Goal: Transaction & Acquisition: Purchase product/service

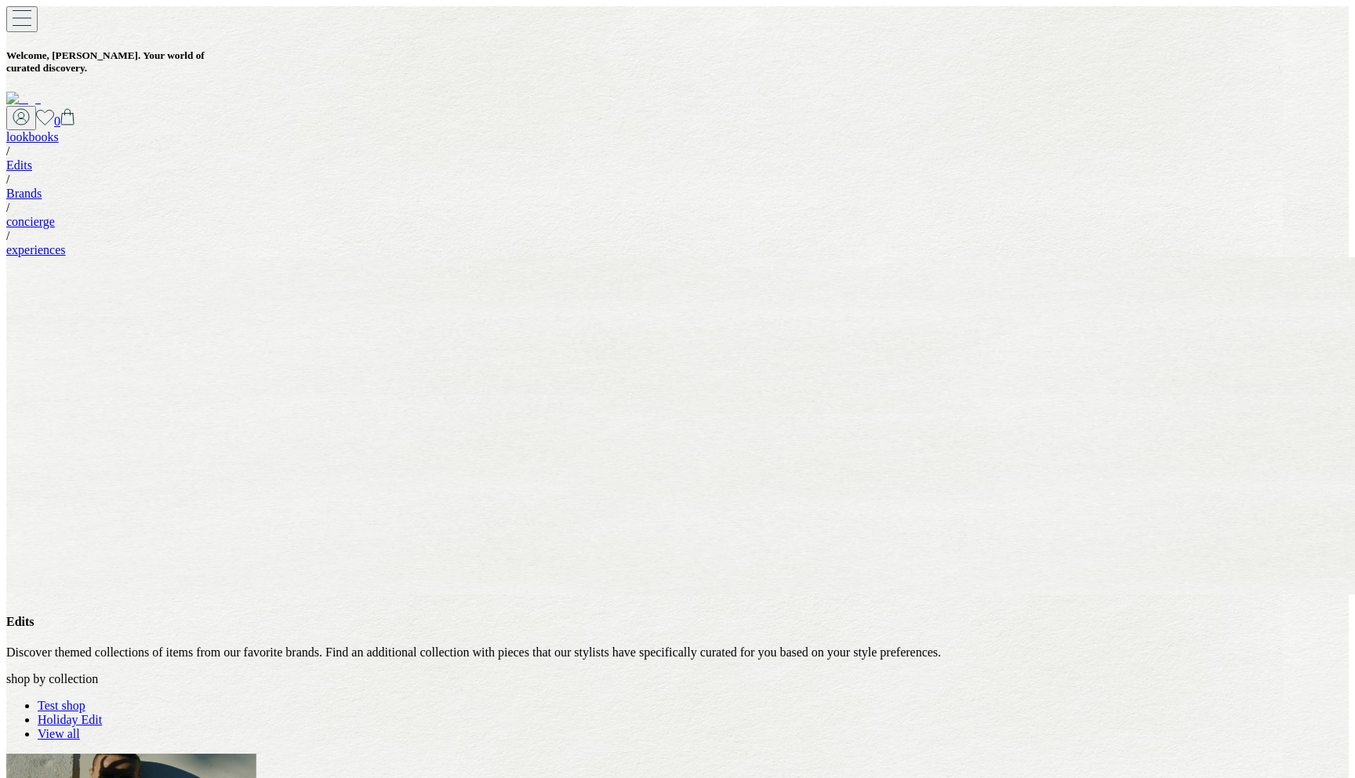
click at [85, 699] on link "Test shop" at bounding box center [62, 705] width 48 height 13
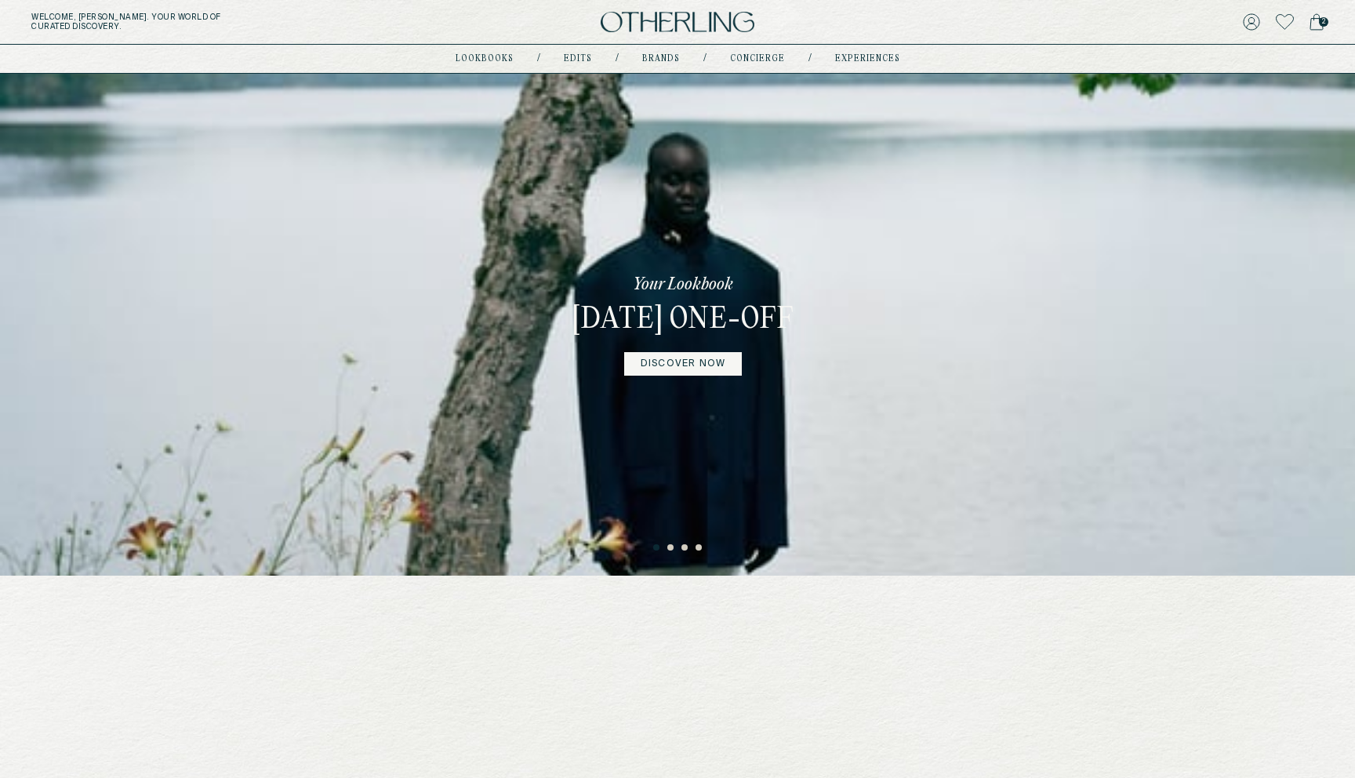
click at [1327, 28] on div "Welcome, [PERSON_NAME] . Your world of curated discovery. 2" at bounding box center [677, 22] width 1355 height 45
click at [1316, 20] on icon at bounding box center [1316, 21] width 14 height 17
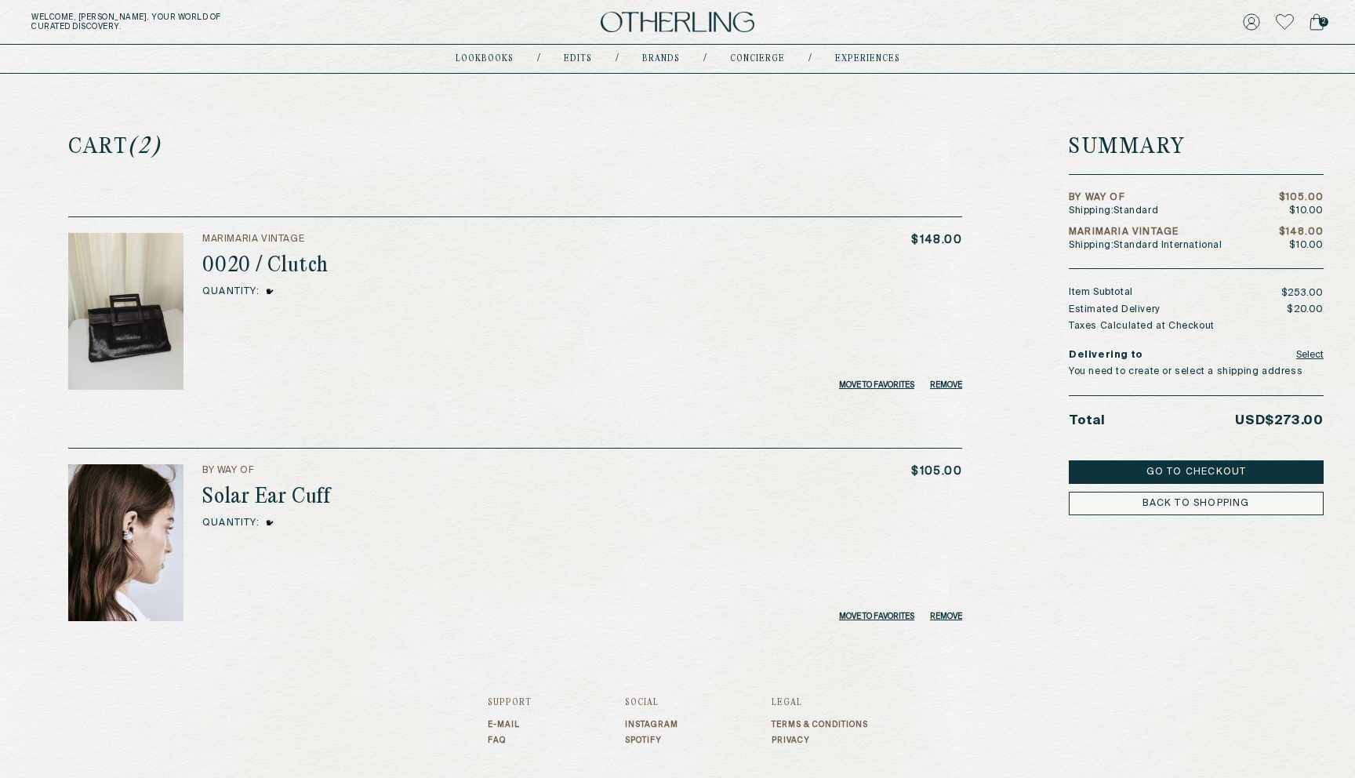
click at [1171, 473] on button "Go to Checkout" at bounding box center [1196, 472] width 255 height 24
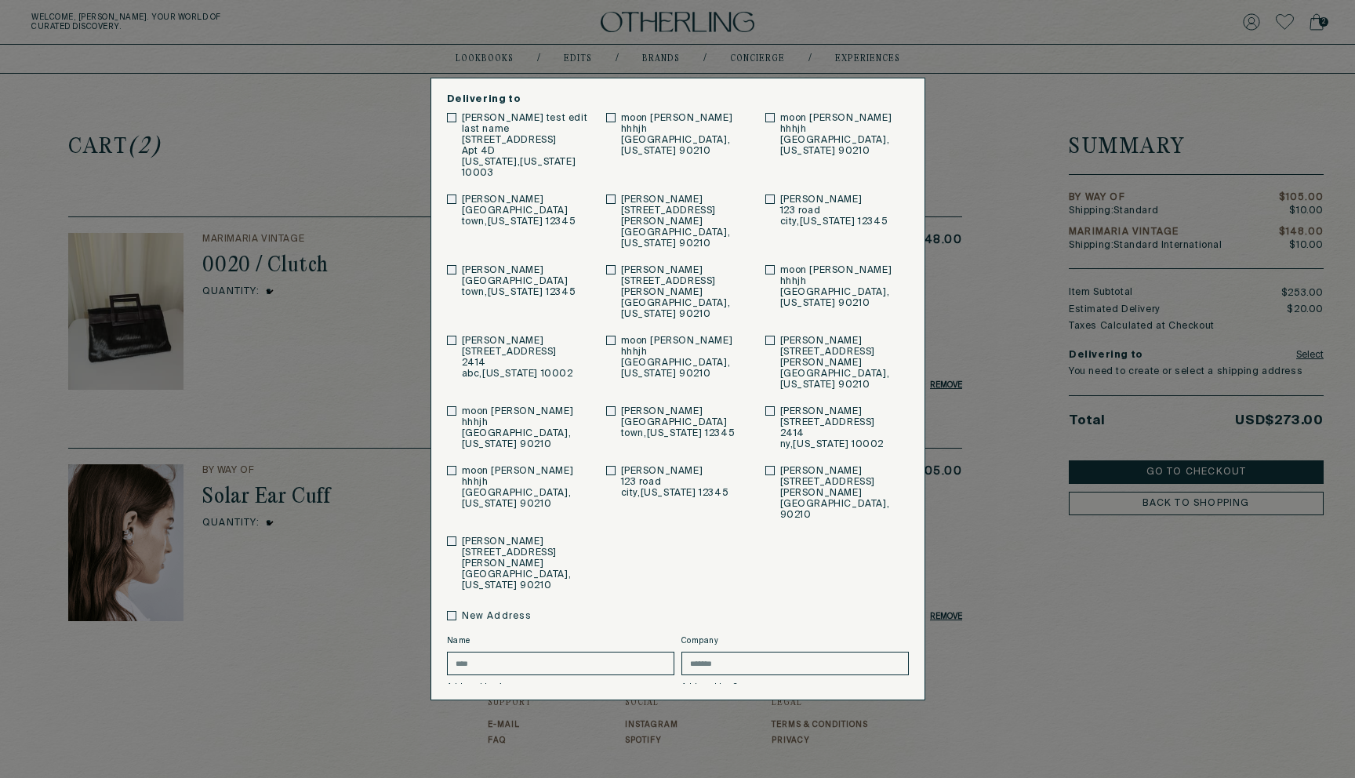
scroll to position [105, 0]
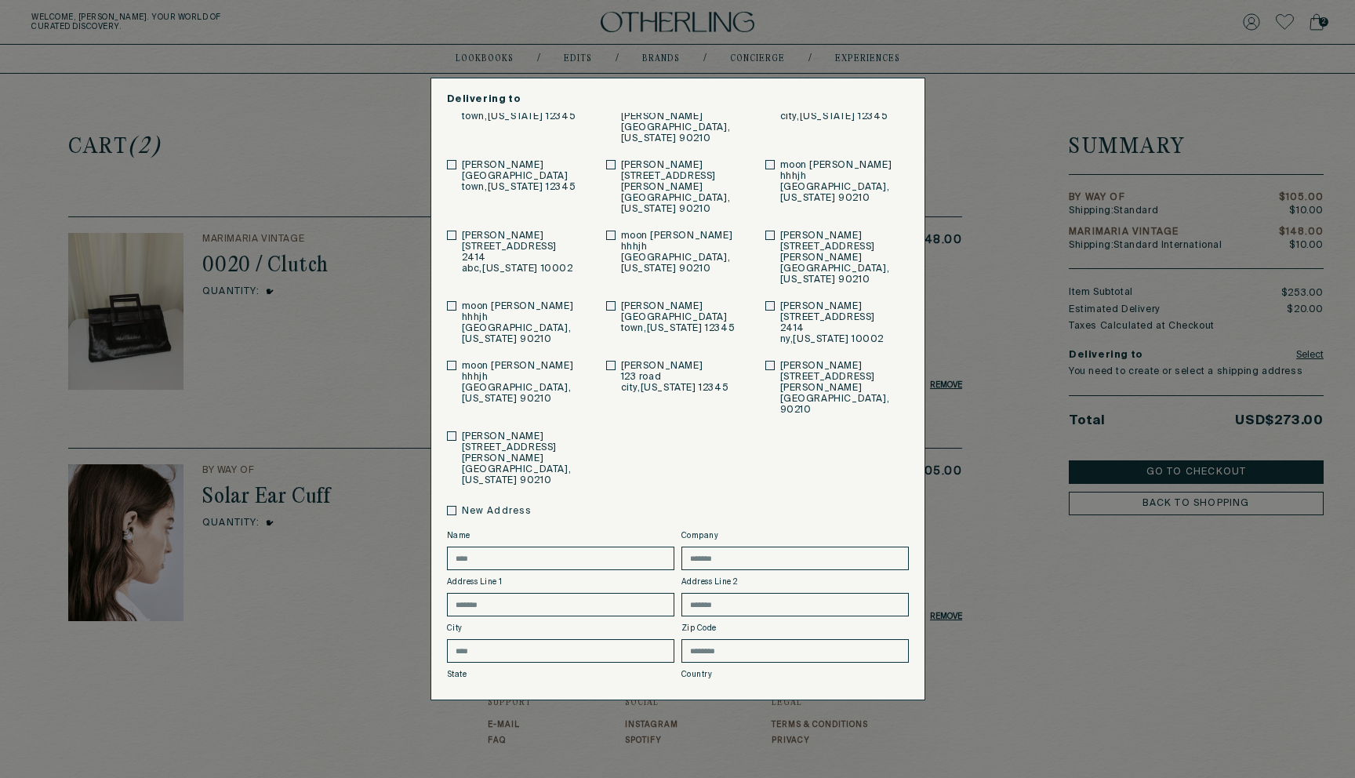
click at [540, 726] on button "Save" at bounding box center [521, 738] width 149 height 24
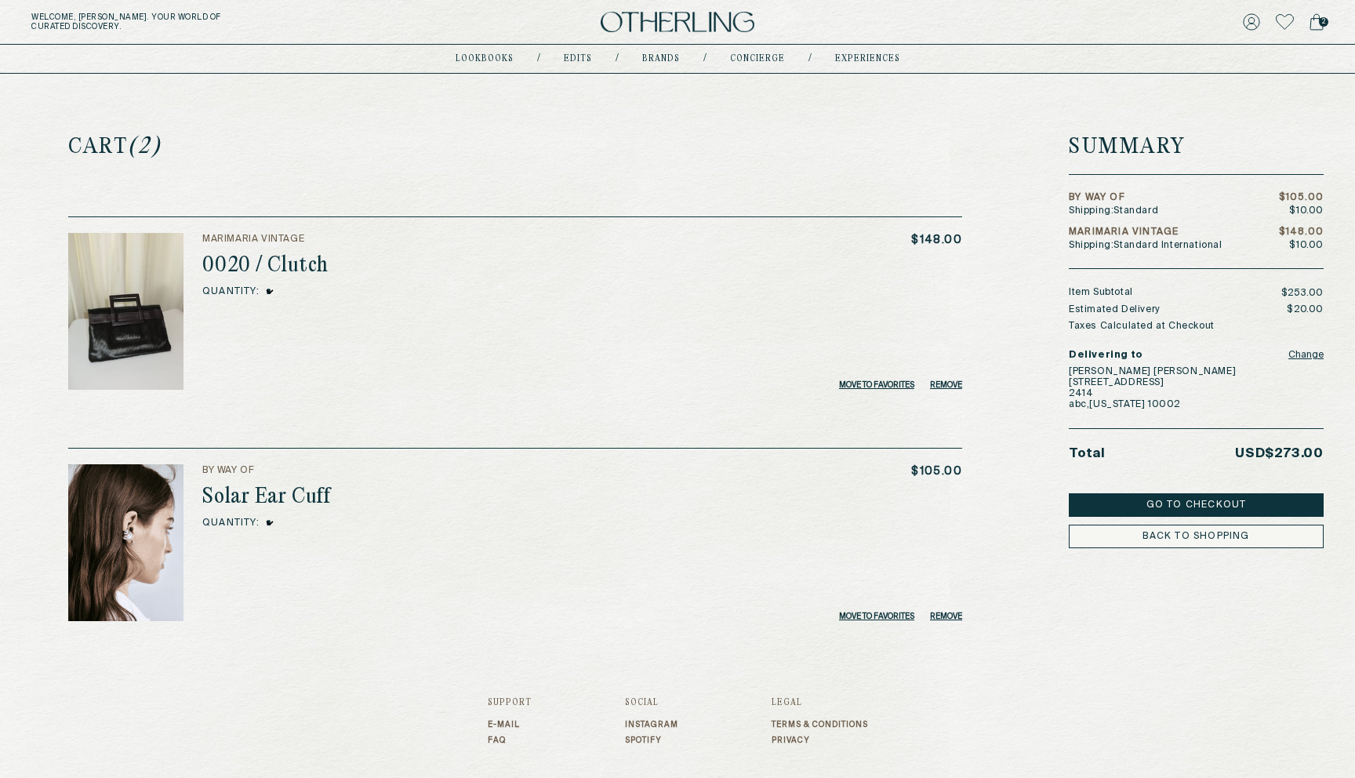
click at [1142, 508] on button "Go to Checkout" at bounding box center [1196, 505] width 255 height 24
